Goal: Browse casually: Explore the website without a specific task or goal

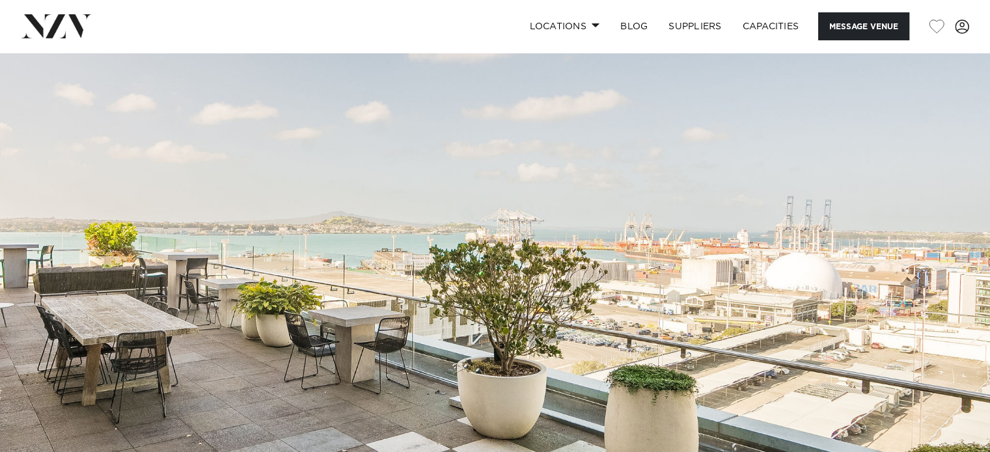
click at [511, 193] on img at bounding box center [495, 285] width 990 height 464
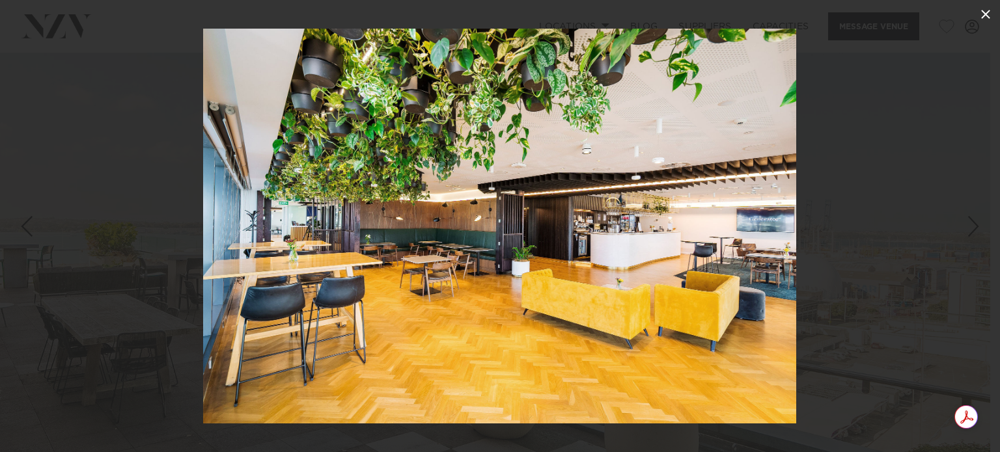
click at [984, 14] on icon at bounding box center [985, 14] width 9 height 9
